Goal: Information Seeking & Learning: Learn about a topic

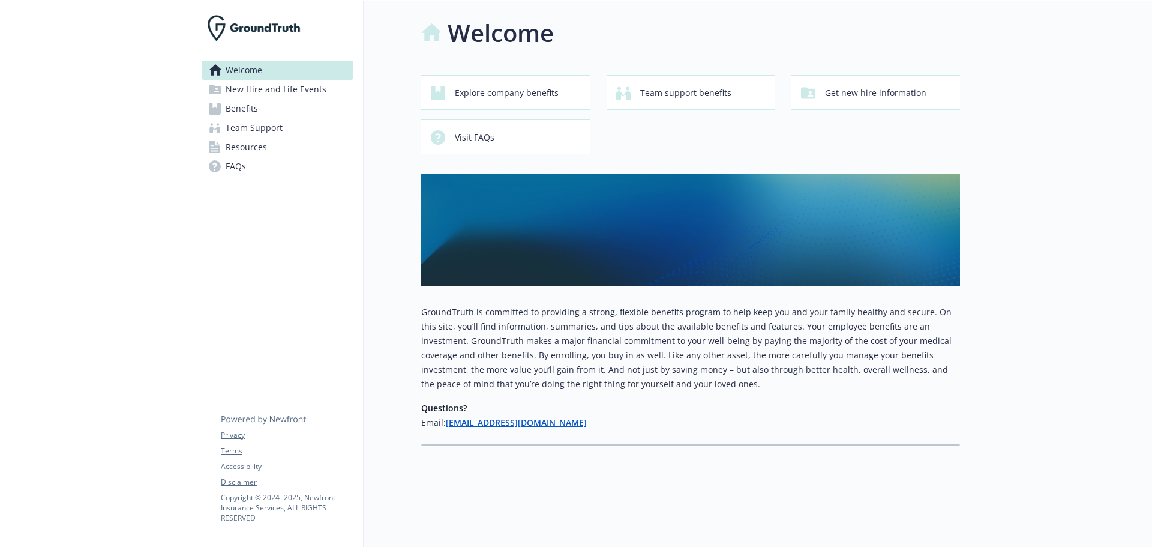
click at [241, 110] on span "Benefits" at bounding box center [242, 108] width 32 height 19
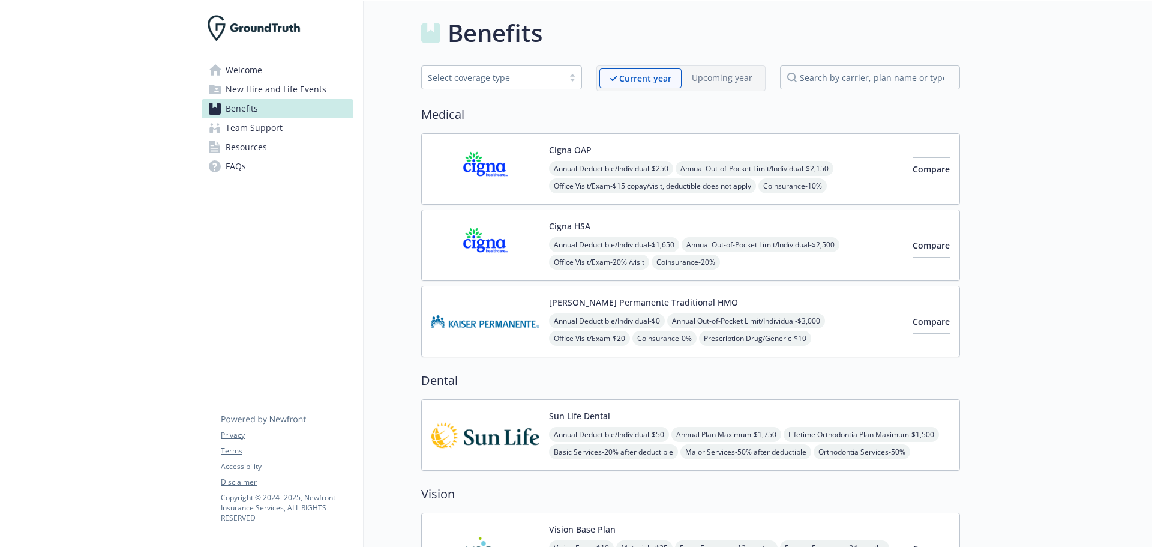
click at [566, 225] on button "Cigna HSA" at bounding box center [569, 226] width 41 height 13
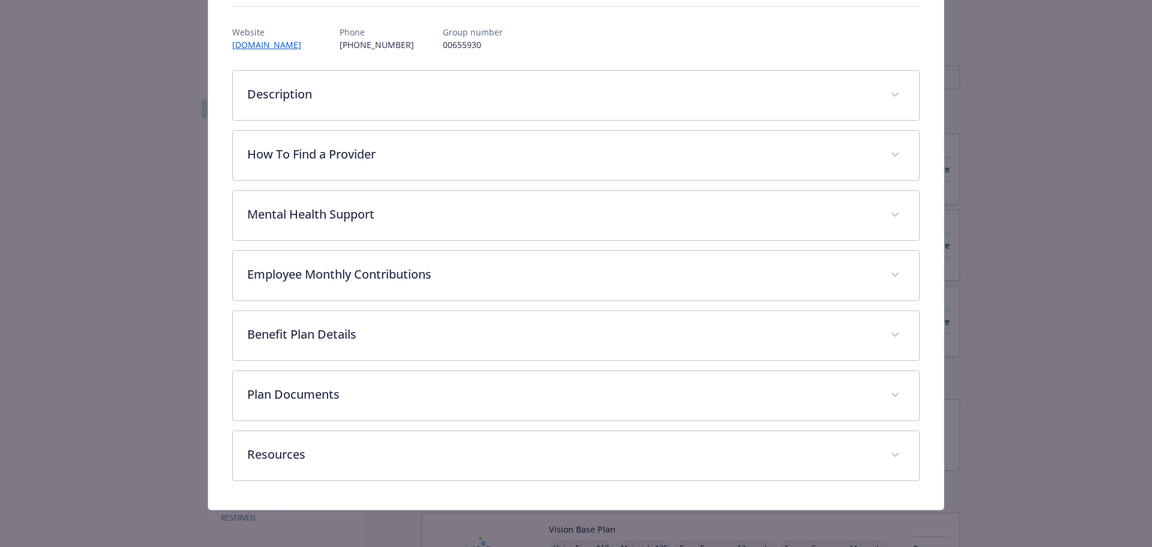
scroll to position [134, 0]
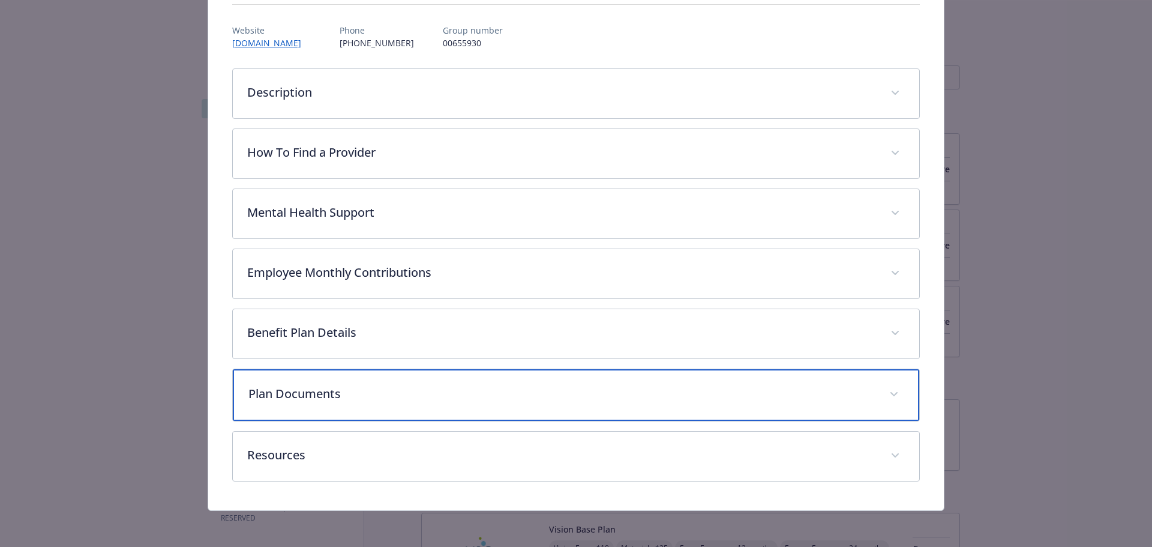
click at [886, 391] on span "details for plan Medical - Cigna HSA - HDHP PPO" at bounding box center [893, 394] width 19 height 19
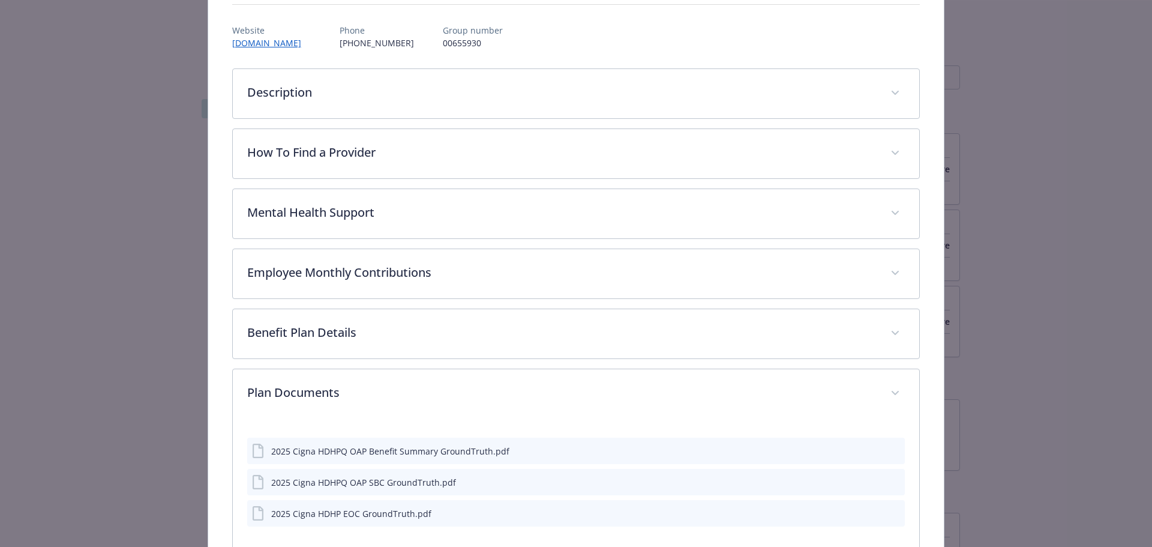
click at [889, 451] on icon "preview file" at bounding box center [893, 450] width 11 height 8
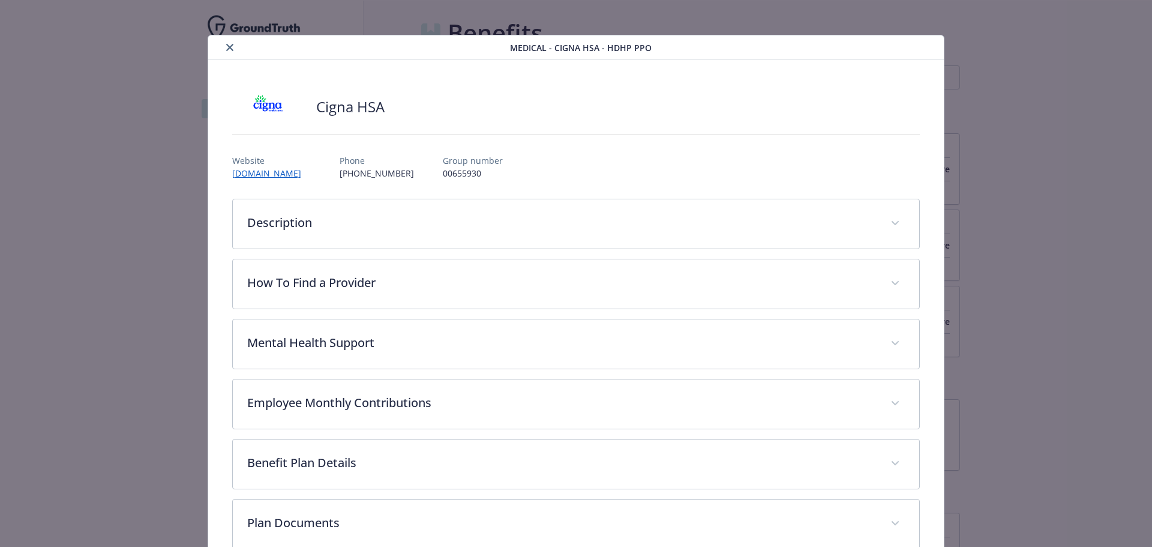
scroll to position [0, 0]
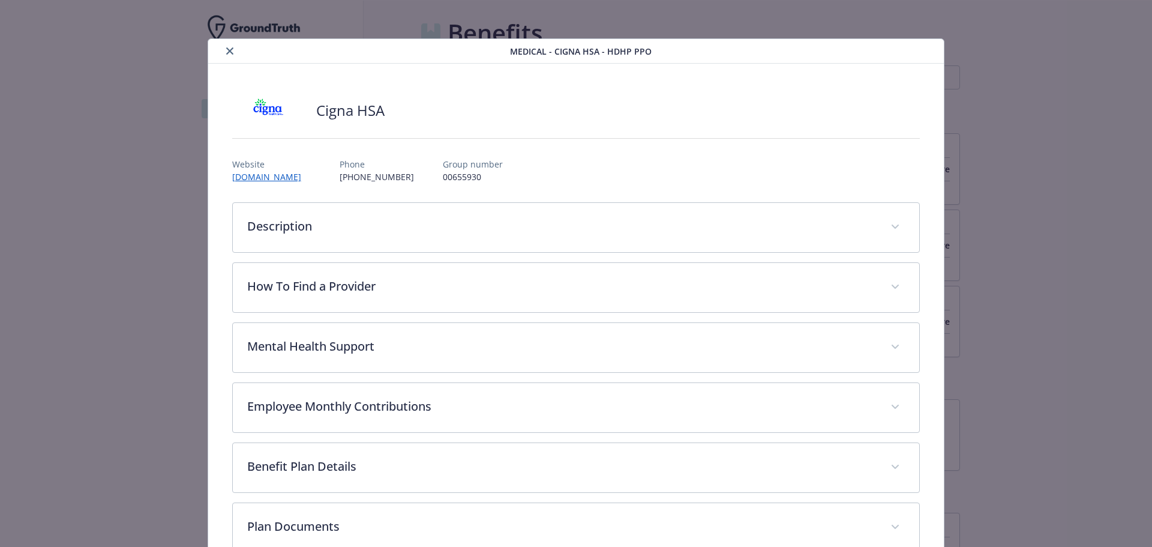
click at [230, 50] on icon "close" at bounding box center [229, 50] width 7 height 7
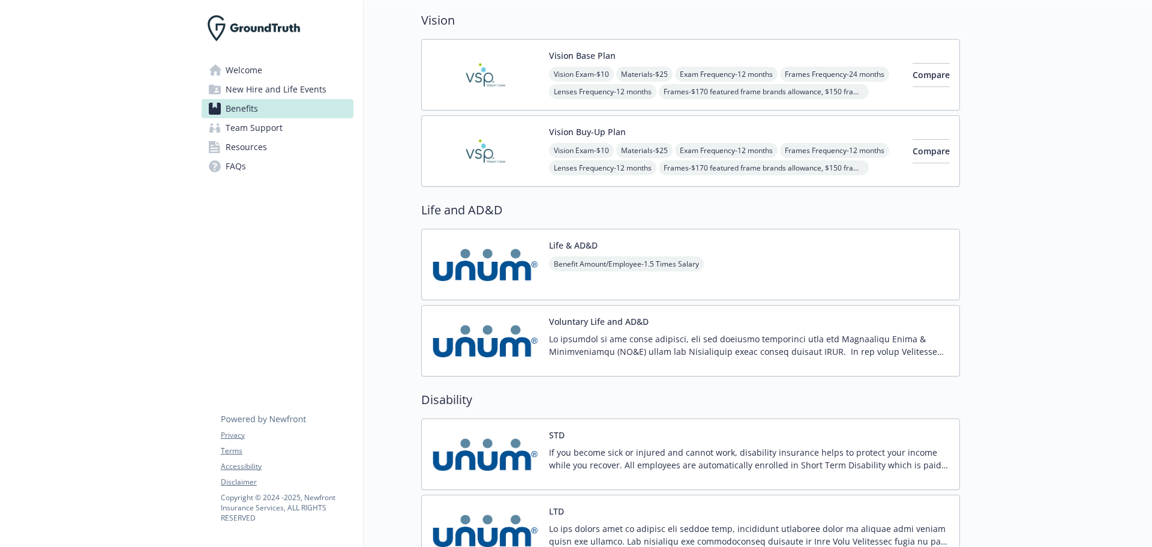
scroll to position [540, 0]
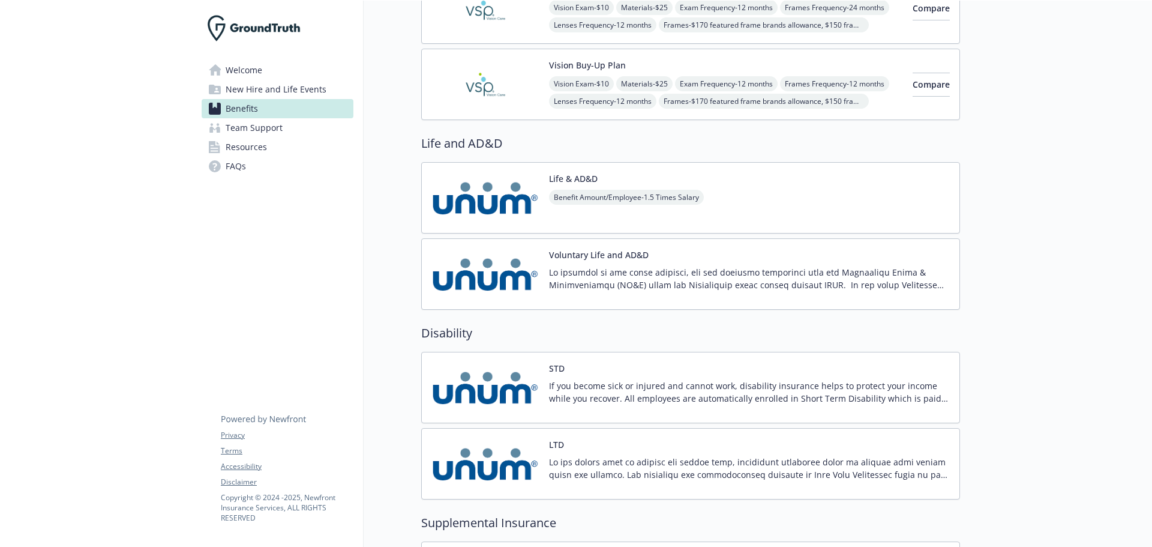
click at [512, 199] on img at bounding box center [485, 197] width 108 height 51
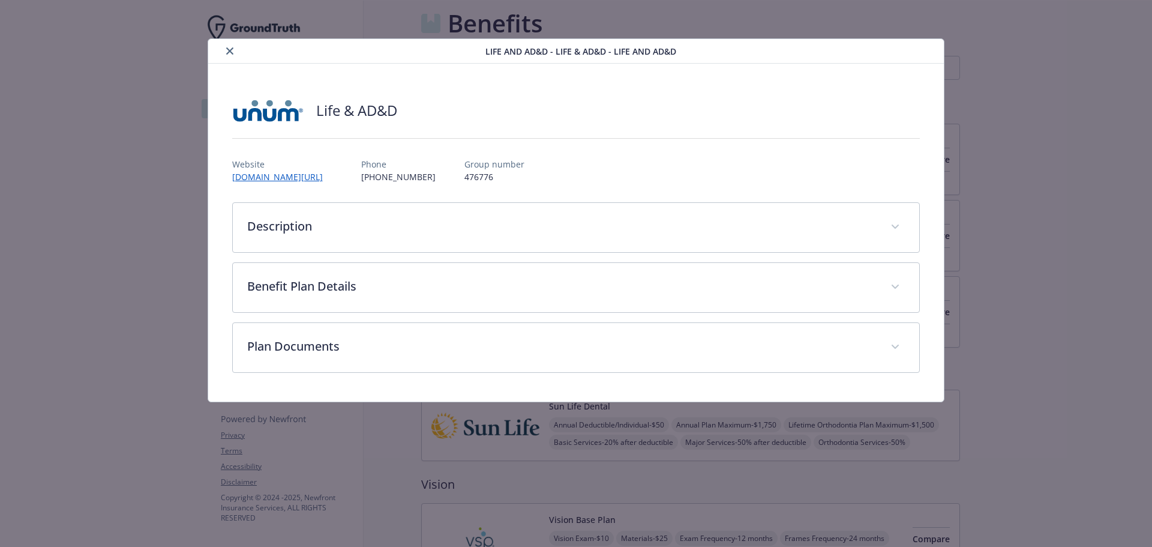
scroll to position [540, 0]
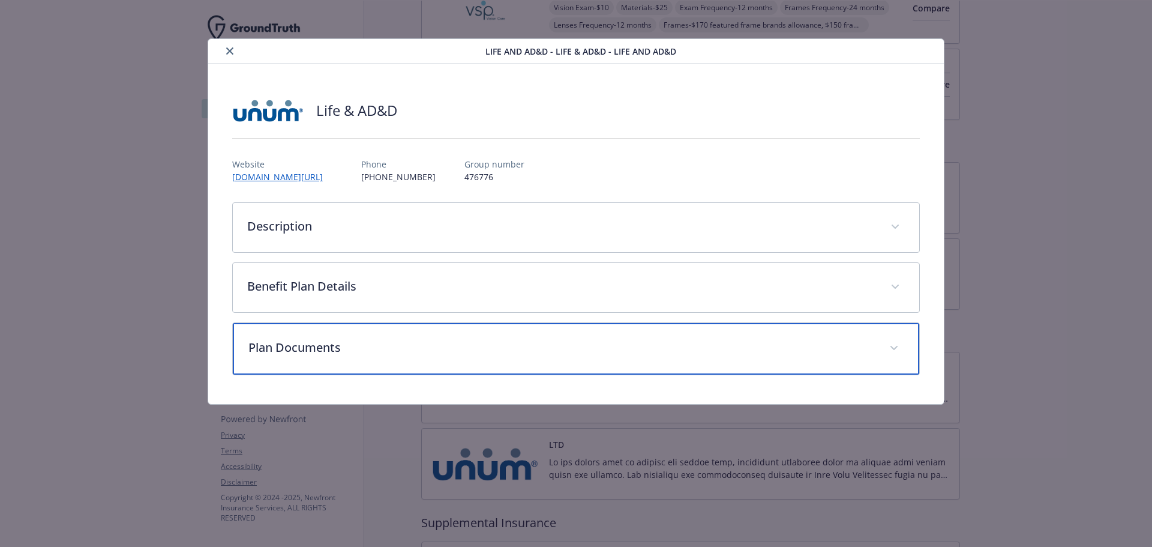
click at [511, 353] on p "Plan Documents" at bounding box center [561, 347] width 627 height 18
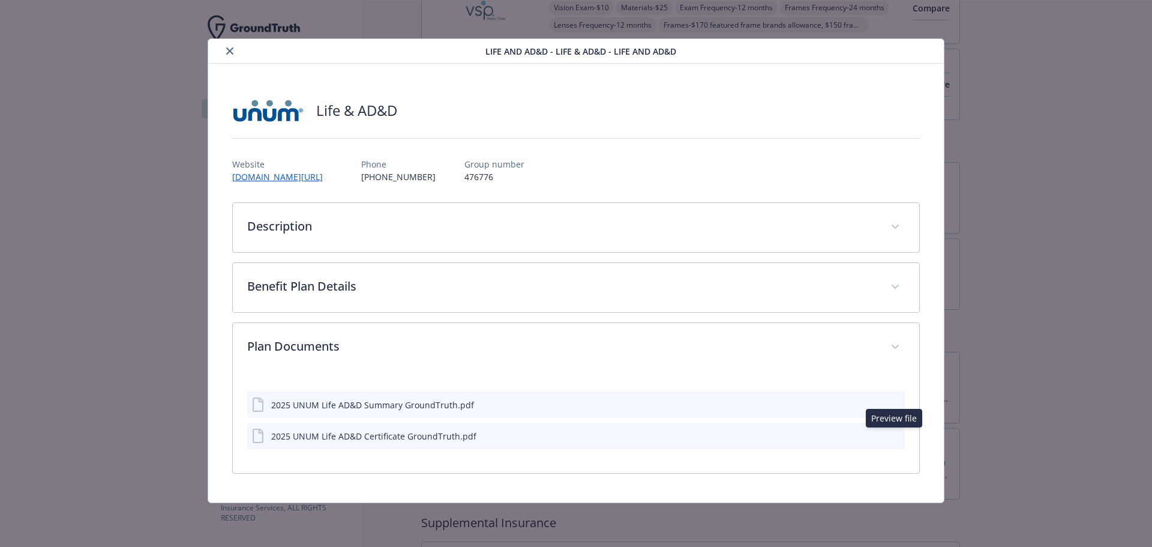
click at [897, 436] on icon "preview file" at bounding box center [893, 435] width 11 height 8
click at [227, 49] on icon "close" at bounding box center [229, 50] width 7 height 7
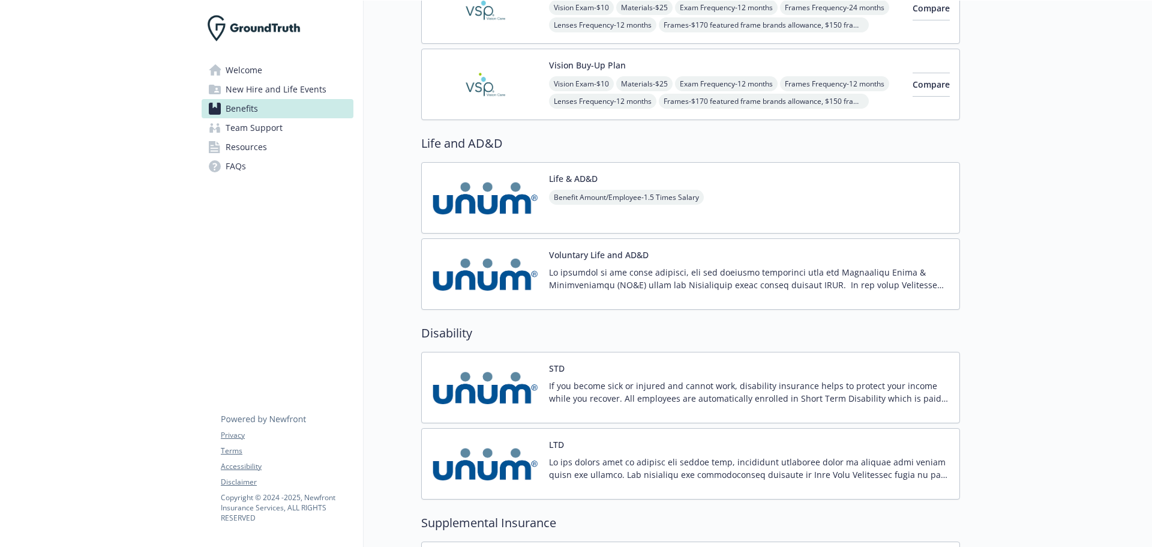
click at [586, 249] on button "Voluntary Life and AD&D" at bounding box center [599, 254] width 100 height 13
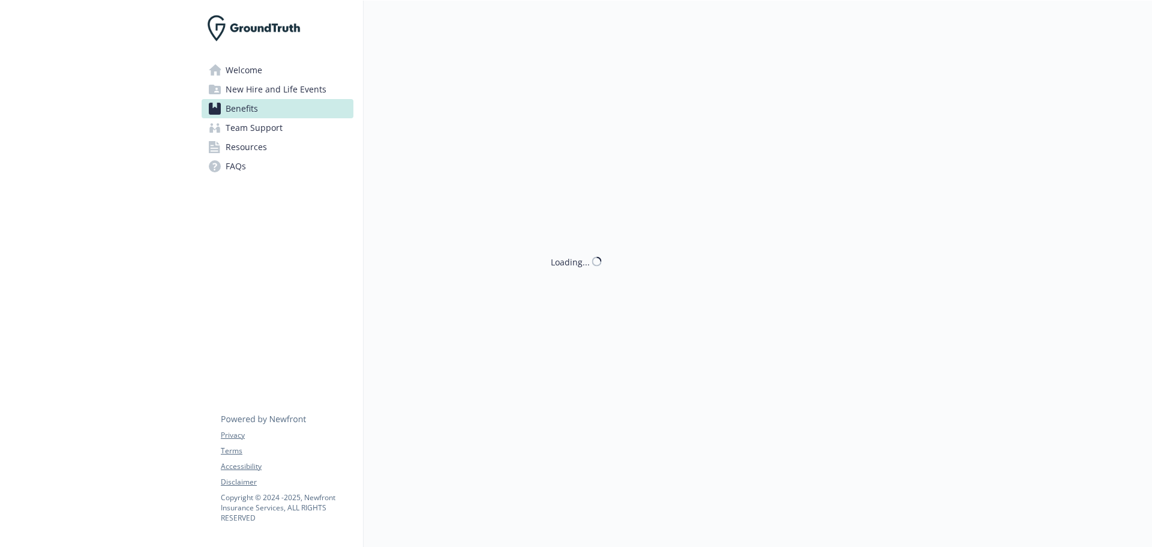
scroll to position [540, 0]
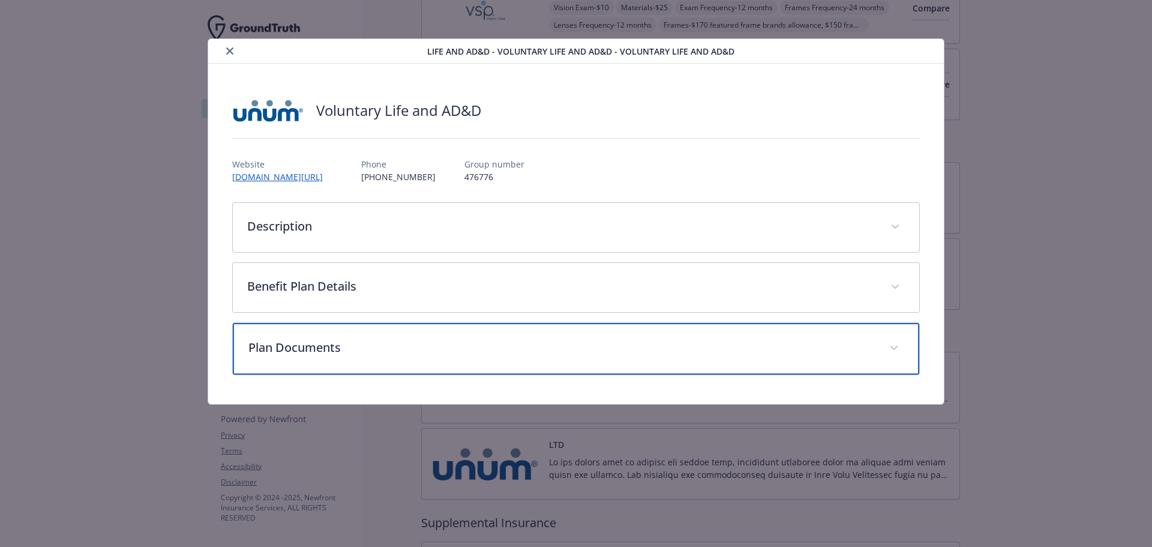
click at [896, 346] on icon "details for plan Life and AD&D - Voluntary Life and AD&D - Voluntary Life and A…" at bounding box center [893, 348] width 7 height 5
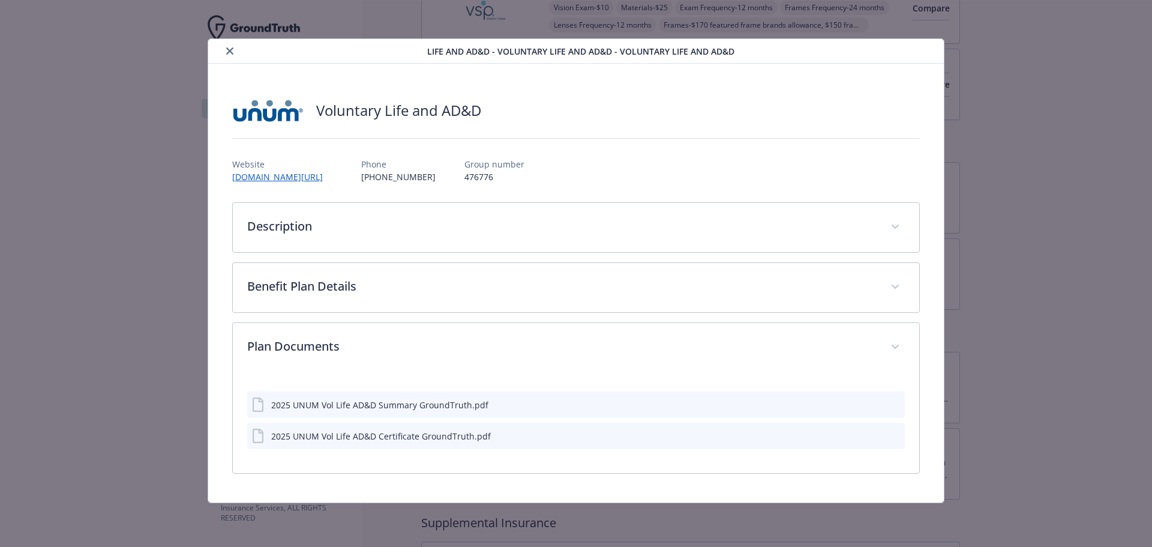
click at [894, 440] on button "preview file" at bounding box center [893, 435] width 13 height 11
click at [232, 51] on icon "close" at bounding box center [229, 50] width 7 height 7
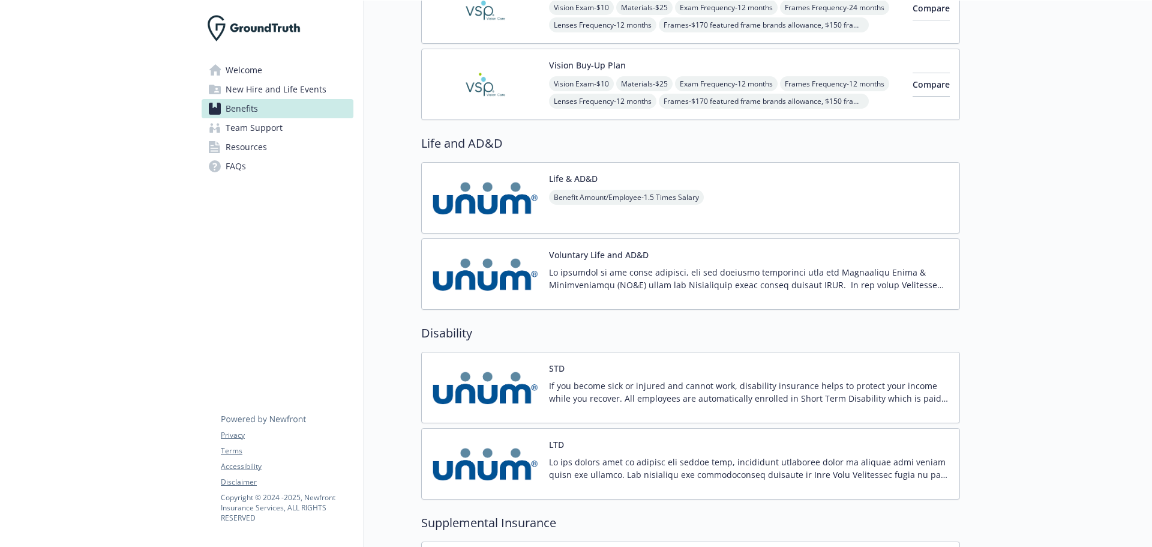
click at [518, 377] on img at bounding box center [485, 387] width 108 height 51
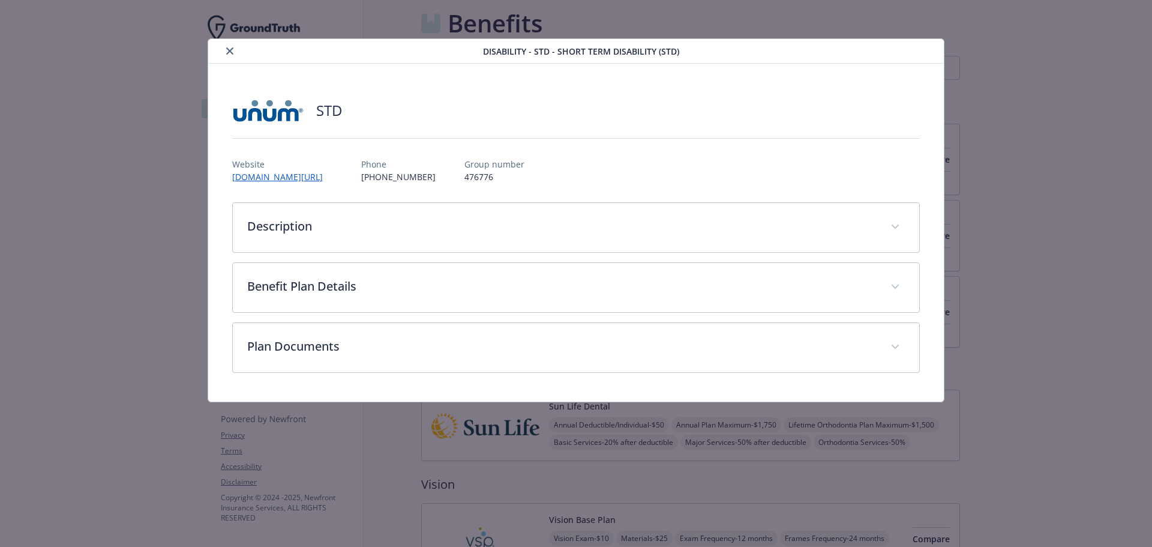
scroll to position [540, 0]
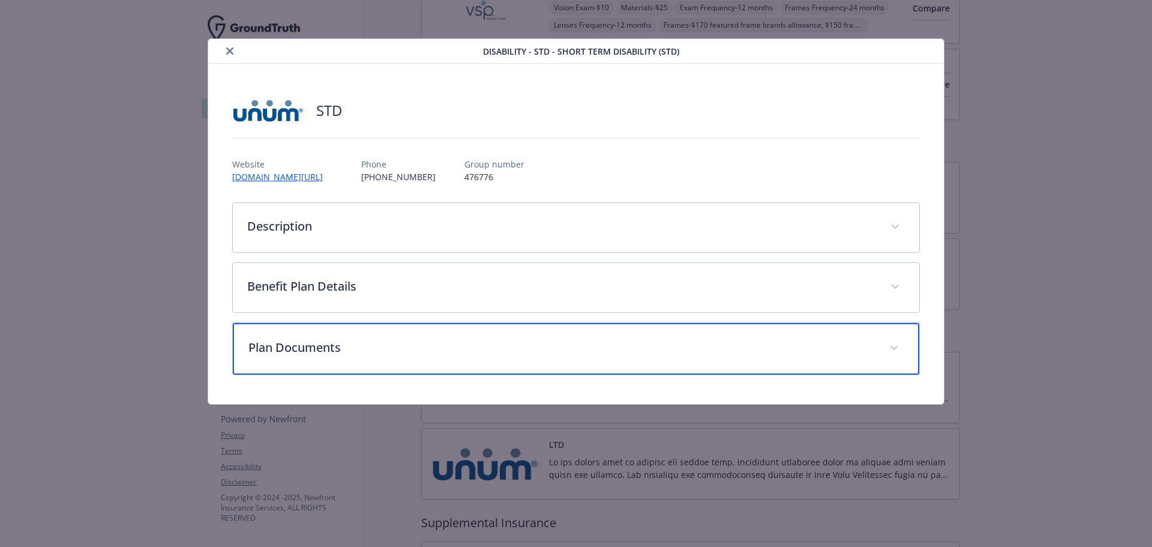
click at [898, 344] on span "details for plan Disability - STD - Short Term Disability (STD)" at bounding box center [893, 347] width 19 height 19
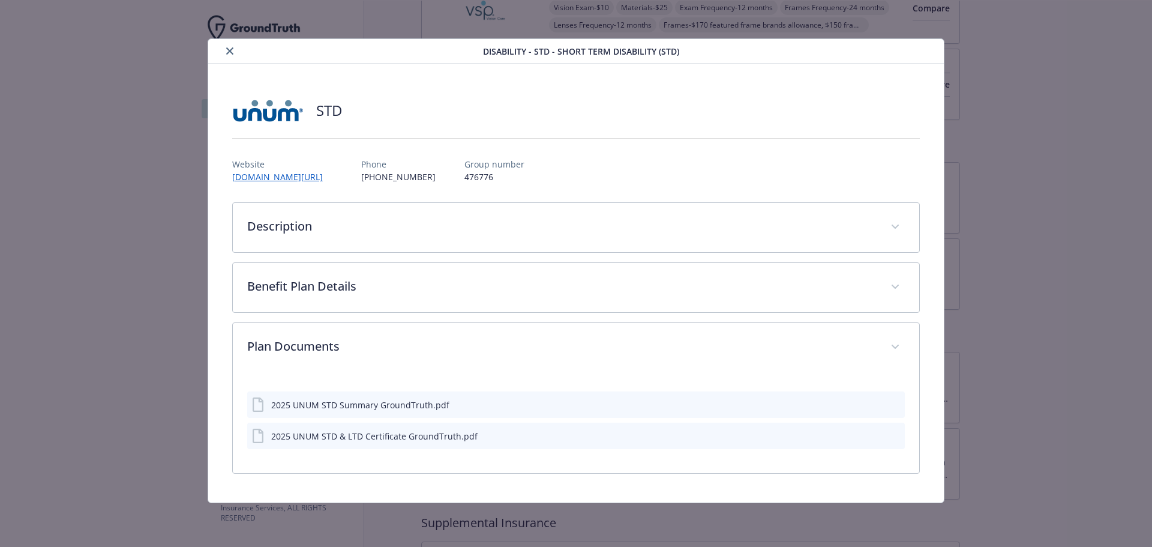
click at [896, 437] on icon "preview file" at bounding box center [893, 435] width 11 height 8
click at [232, 52] on icon "close" at bounding box center [229, 50] width 7 height 7
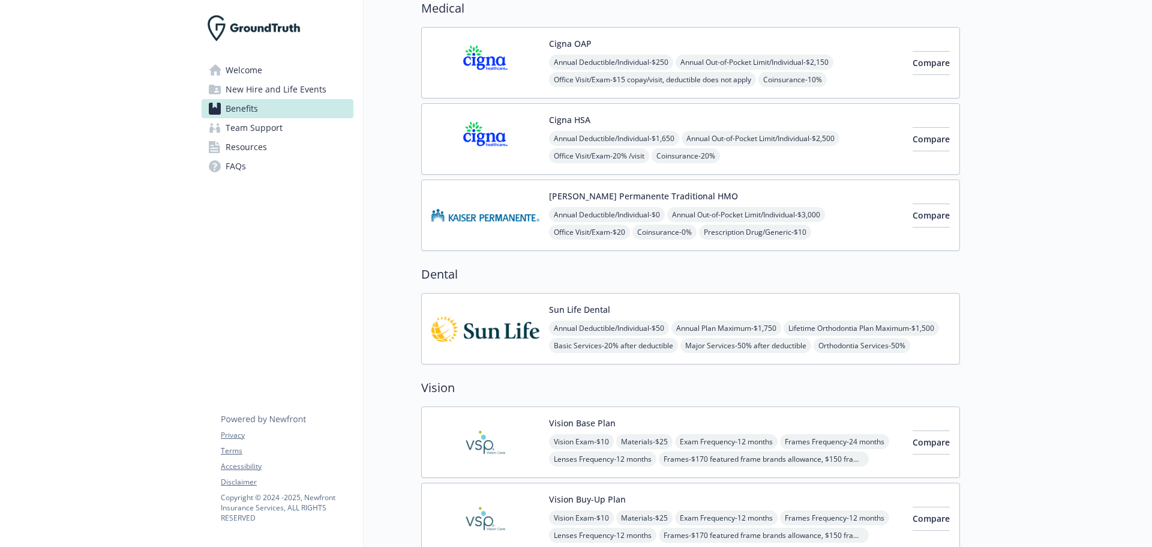
scroll to position [91, 0]
